Goal: Use online tool/utility: Utilize a website feature to perform a specific function

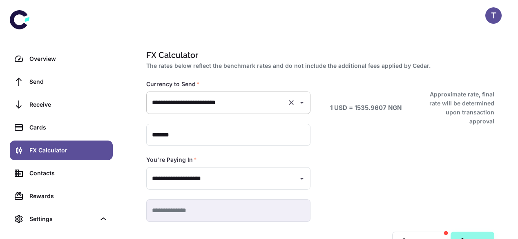
click at [241, 113] on div "**********" at bounding box center [228, 103] width 164 height 22
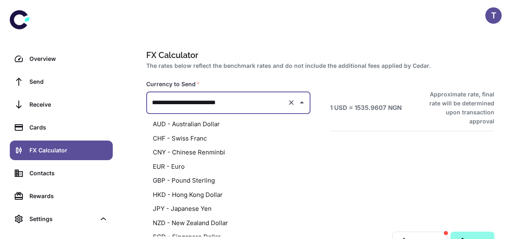
click at [216, 171] on li "EUR - Euro" at bounding box center [228, 166] width 164 height 14
type input "**********"
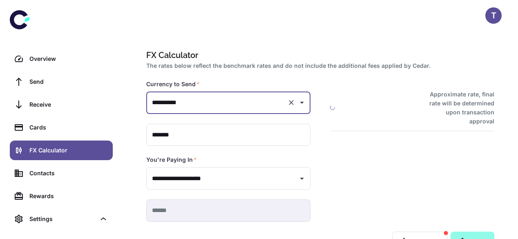
type input "**********"
